Goal: Find contact information: Find contact information

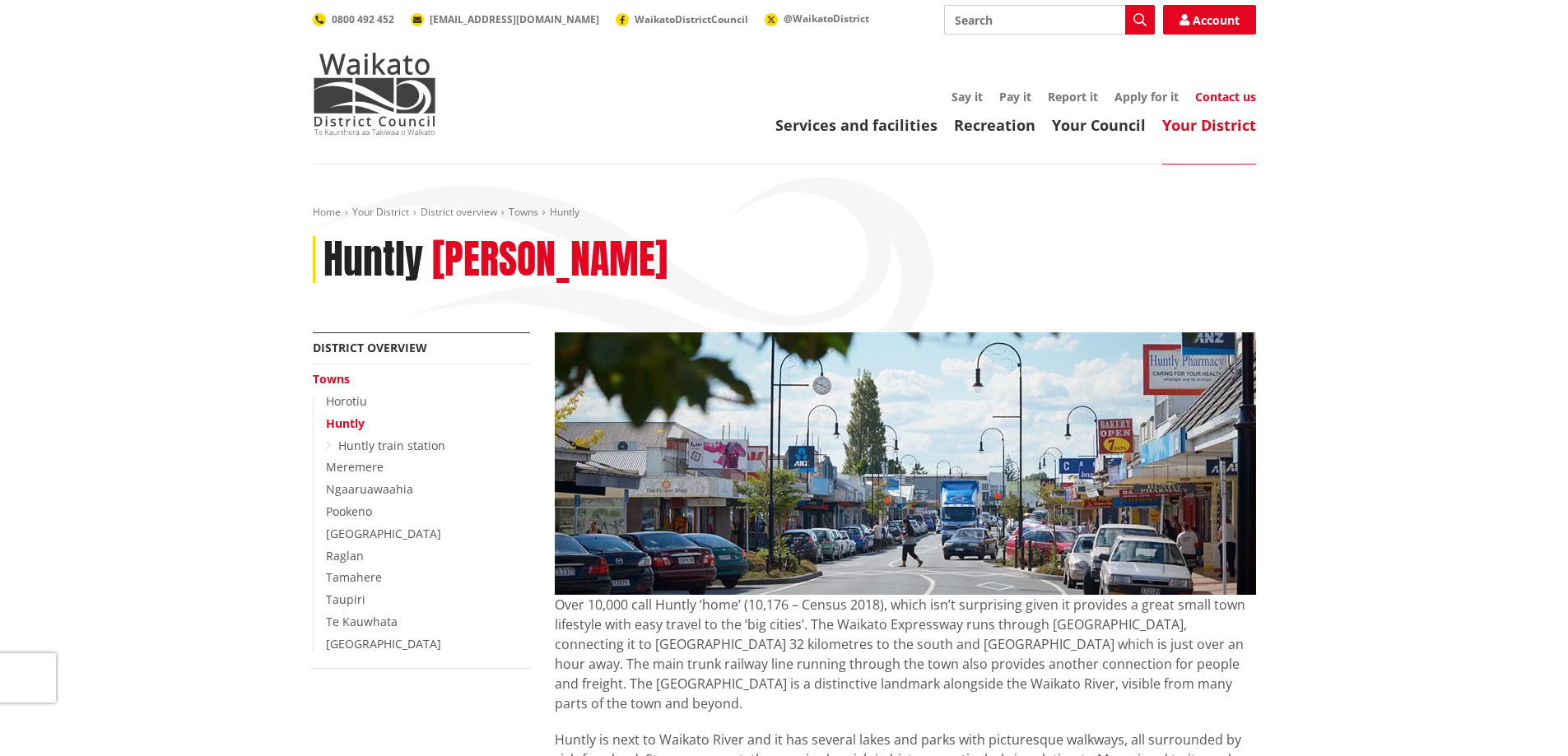
click at [1243, 93] on link "Contact us" at bounding box center [1225, 96] width 61 height 15
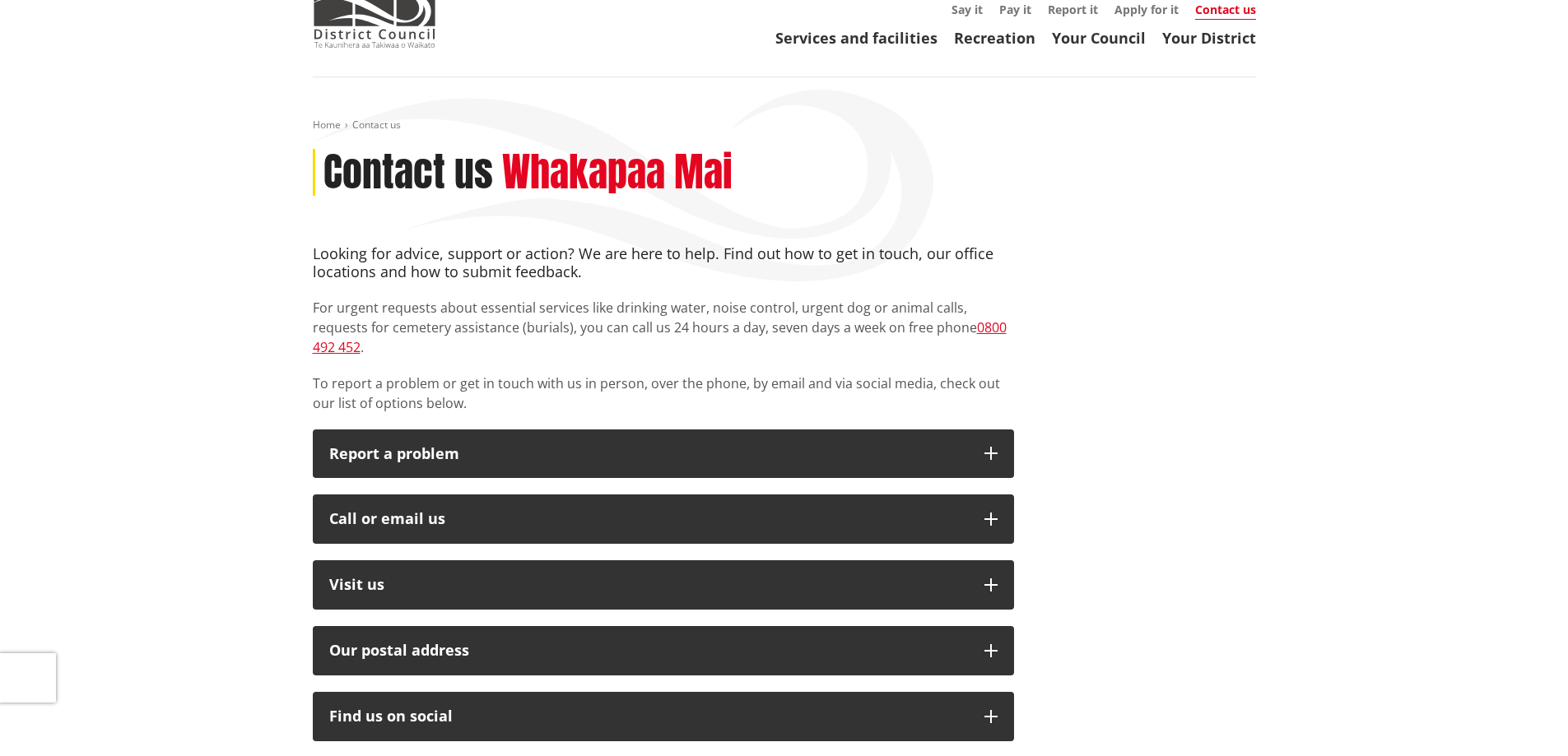
scroll to position [165, 0]
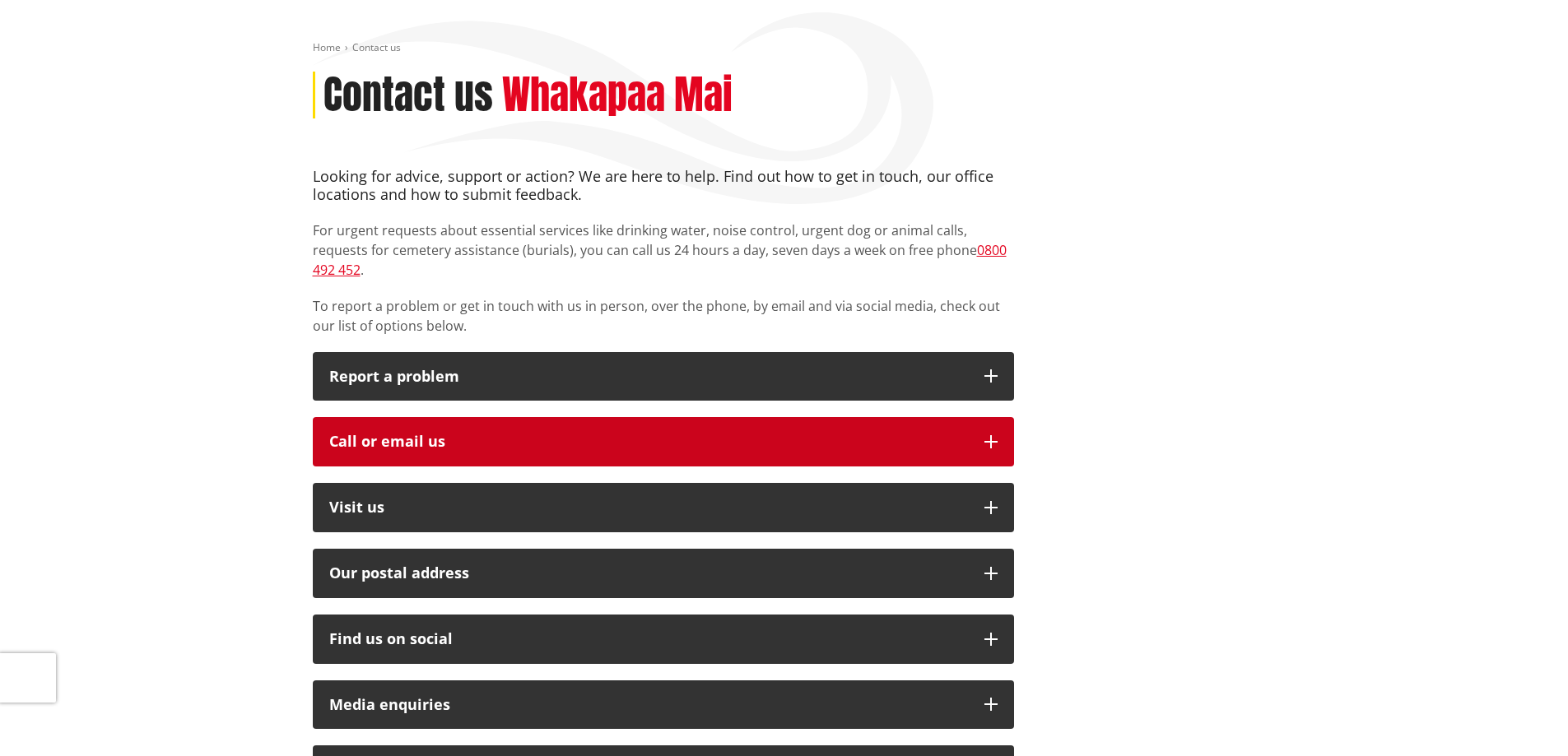
click at [990, 435] on icon "button" at bounding box center [991, 441] width 13 height 13
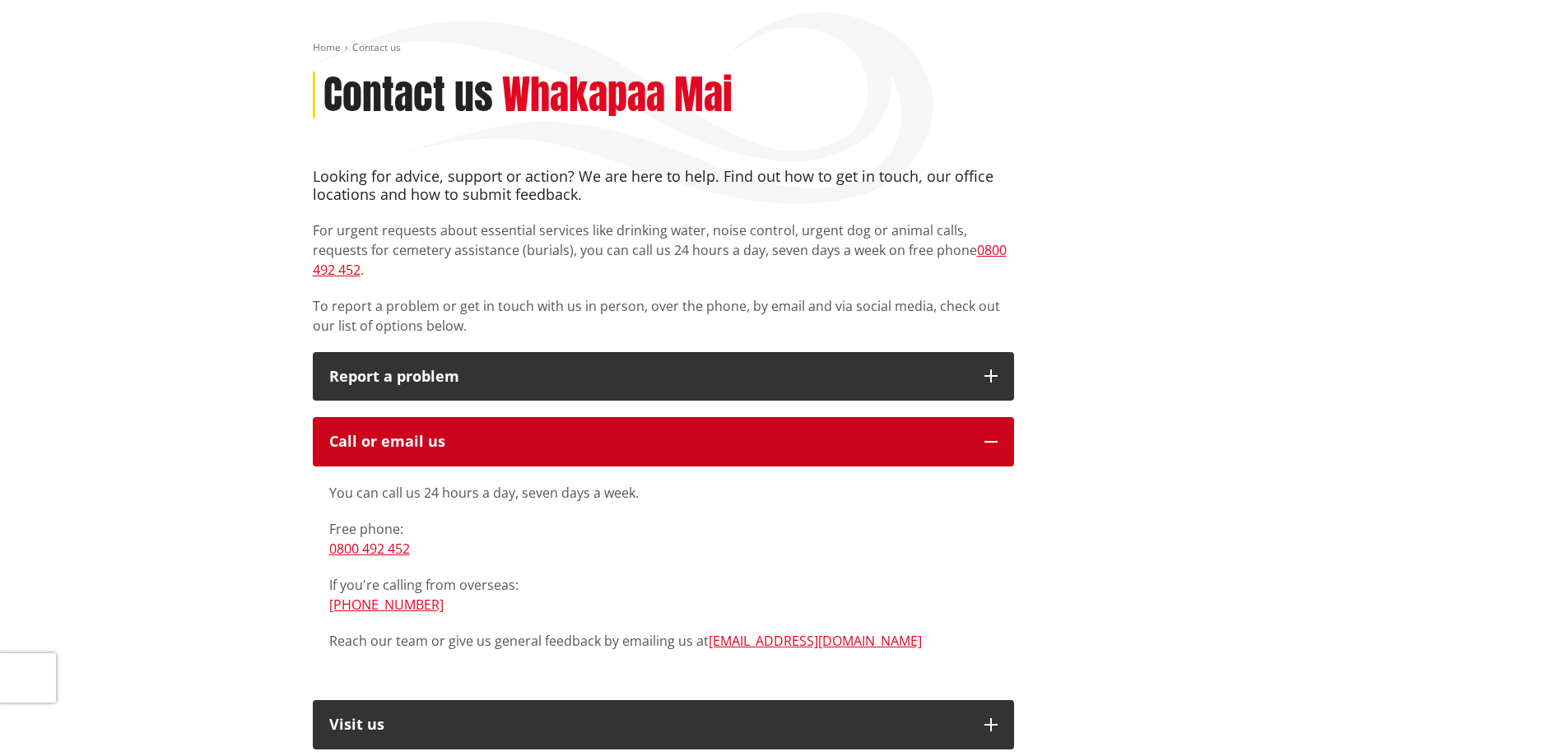
click at [995, 435] on icon "button" at bounding box center [991, 441] width 13 height 13
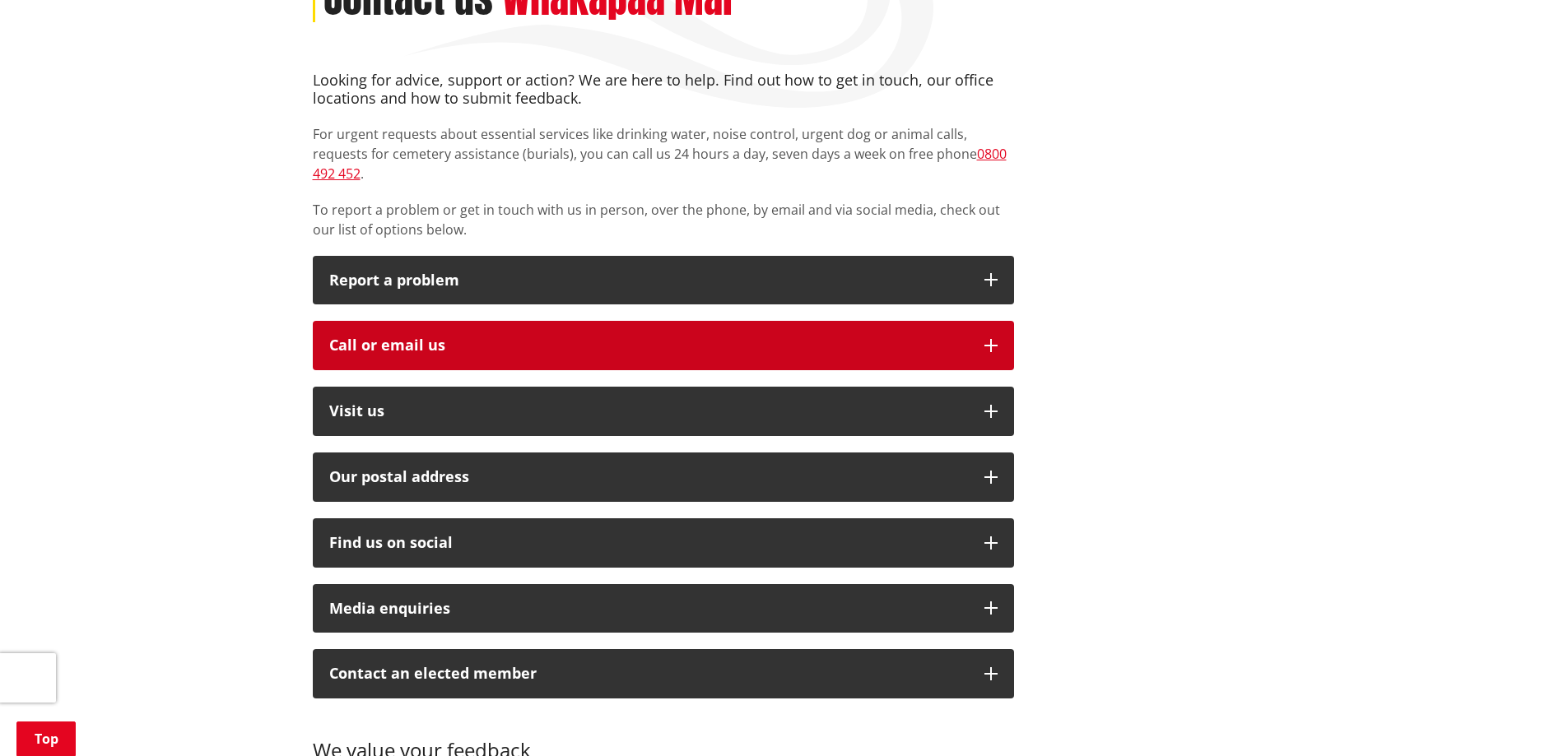
scroll to position [329, 0]
